Goal: Check status: Check status

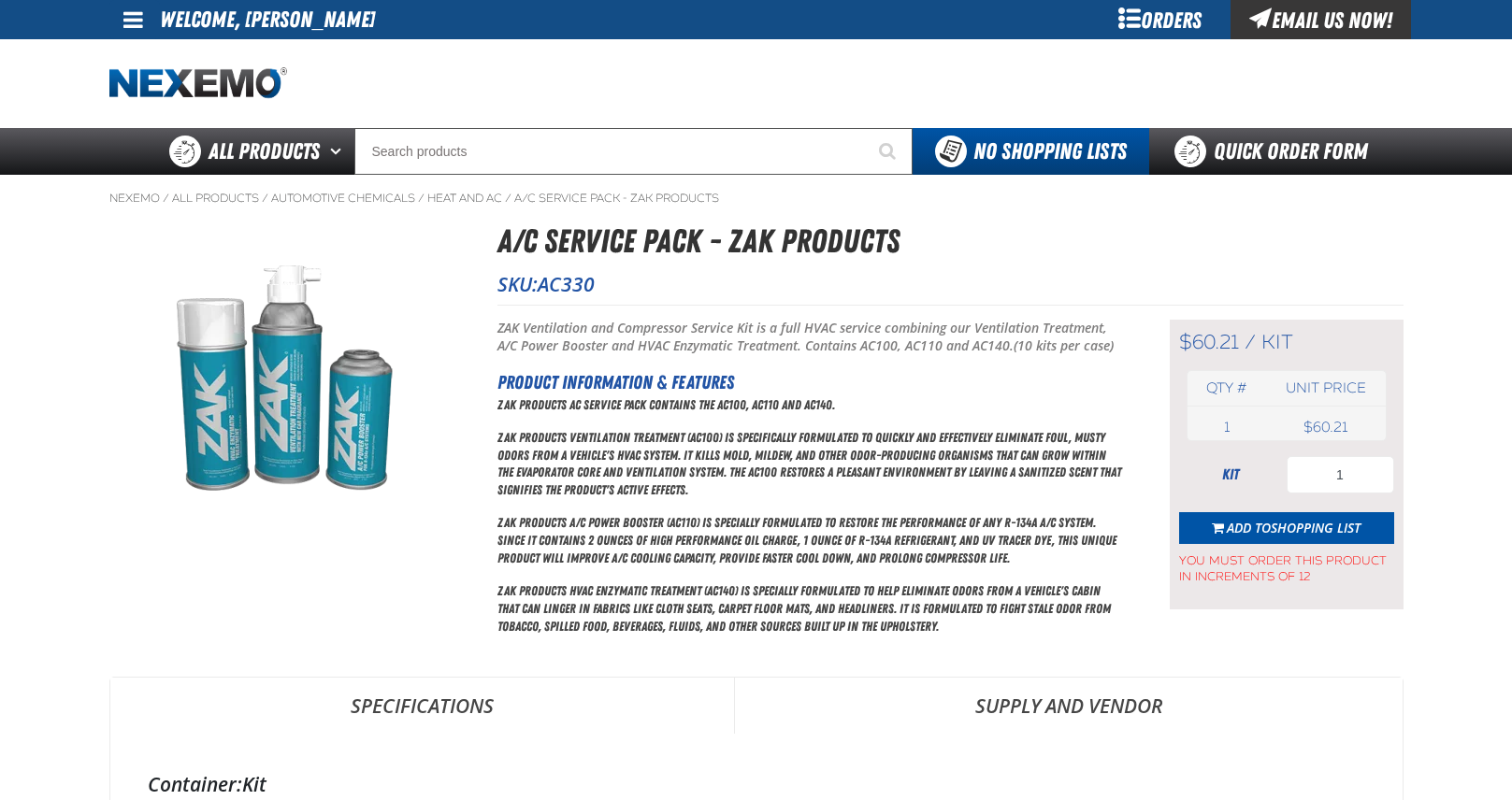
click at [1173, 9] on div "Orders" at bounding box center [1161, 19] width 140 height 39
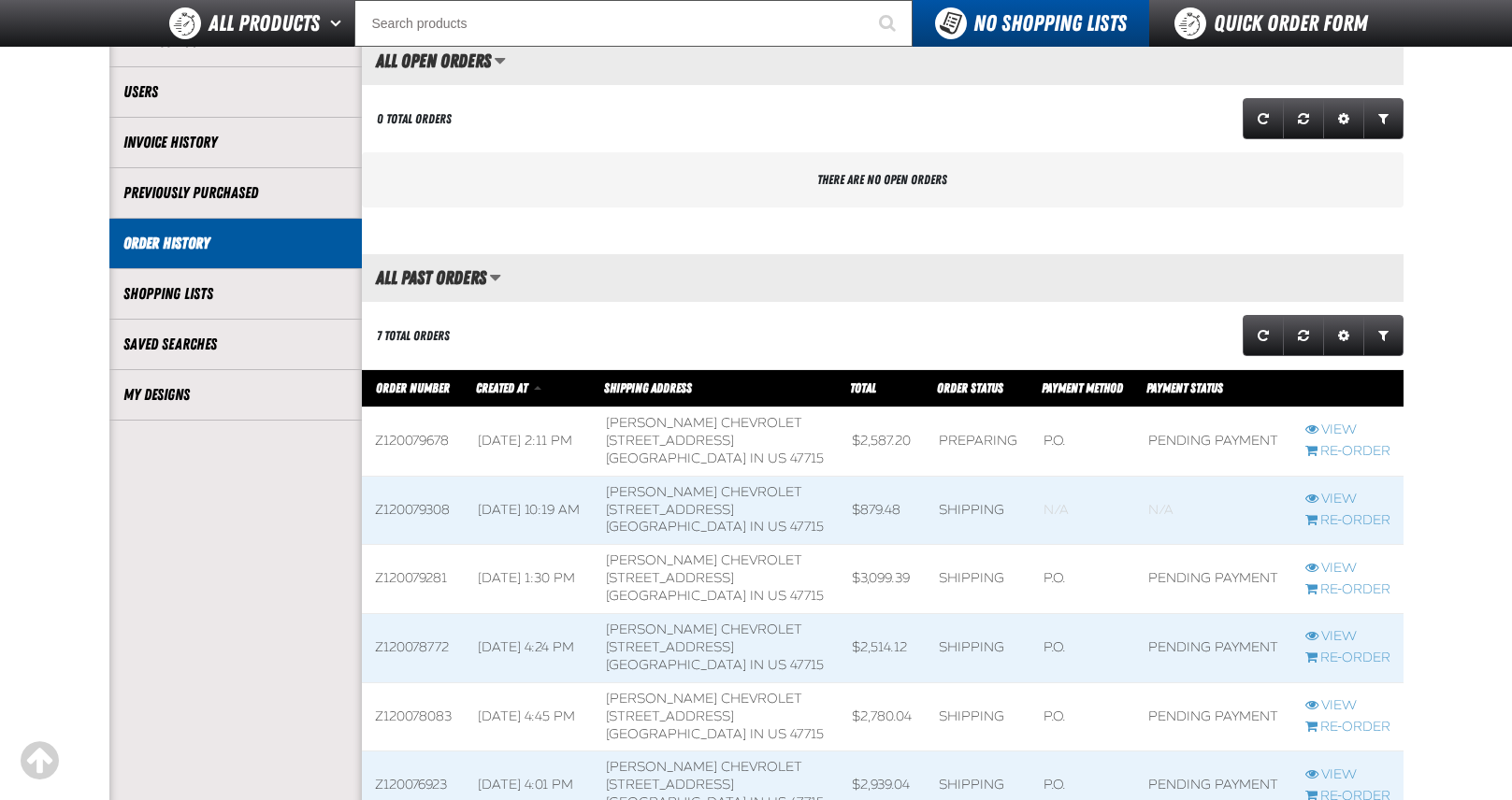
scroll to position [280, 0]
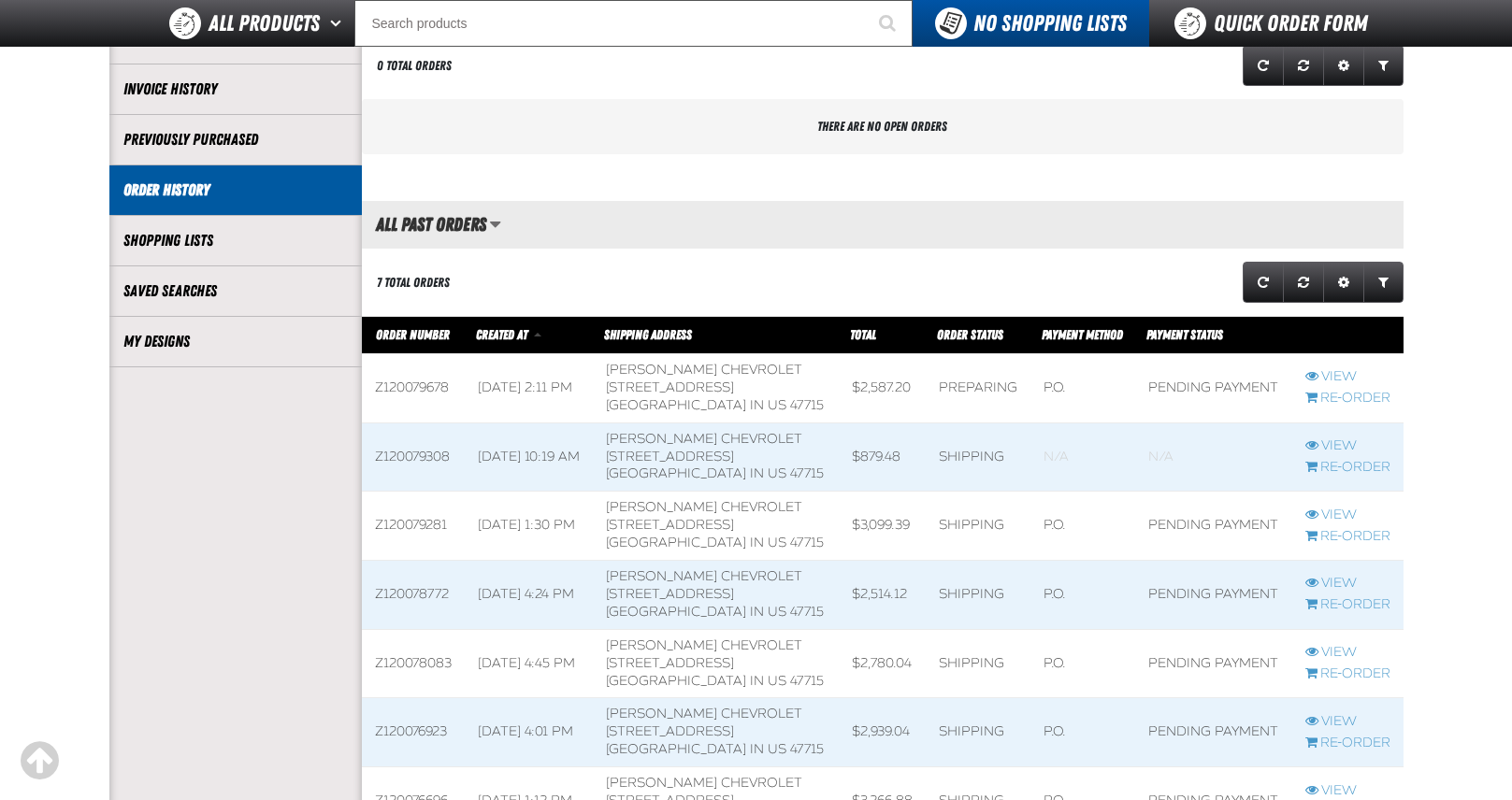
click at [759, 392] on span at bounding box center [716, 388] width 245 height 68
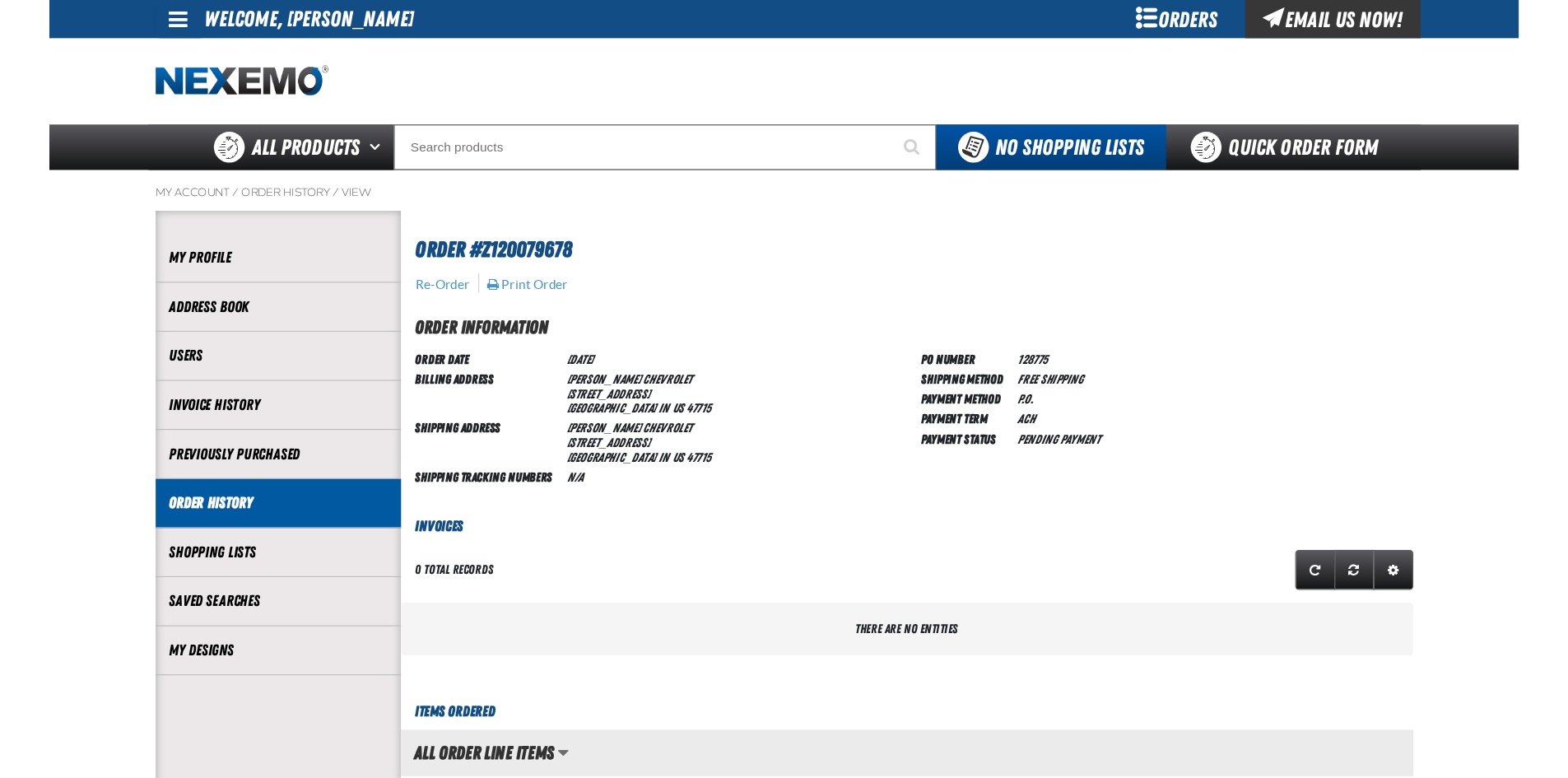
scroll to position [411, 0]
